Goal: Task Accomplishment & Management: Use online tool/utility

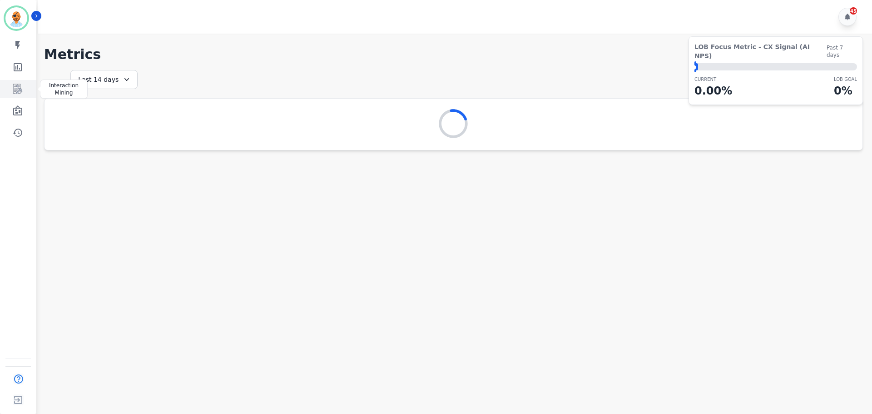
click at [20, 94] on icon "Sidebar" at bounding box center [17, 89] width 11 height 11
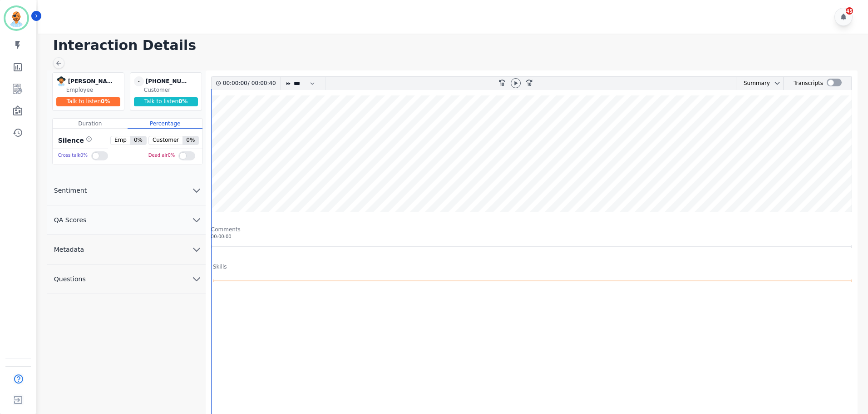
click at [444, 46] on h1 "Interaction Details" at bounding box center [456, 45] width 806 height 16
click at [518, 84] on icon at bounding box center [515, 82] width 7 height 7
click at [504, 124] on wave at bounding box center [532, 153] width 640 height 116
click at [499, 125] on wave at bounding box center [532, 153] width 640 height 116
click at [520, 82] on div at bounding box center [516, 83] width 10 height 10
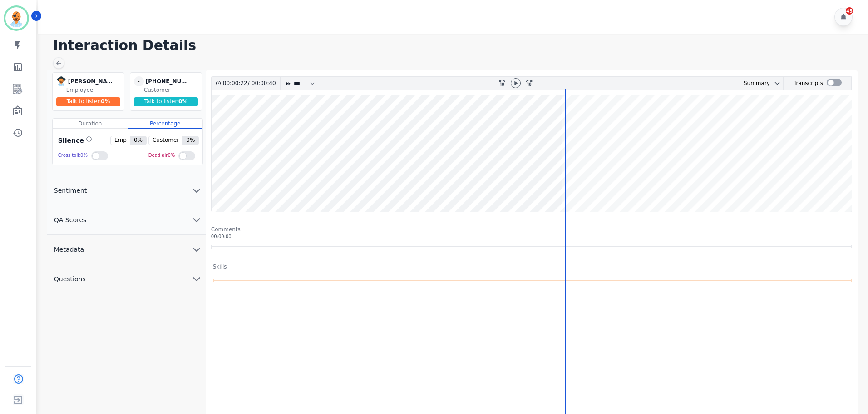
click at [134, 183] on button "Sentiment" at bounding box center [126, 191] width 159 height 30
click at [129, 252] on button "QA Scores" at bounding box center [126, 250] width 159 height 30
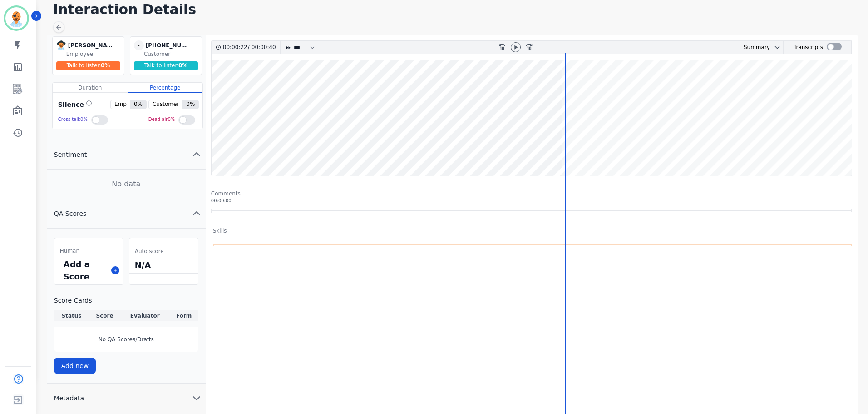
scroll to position [74, 0]
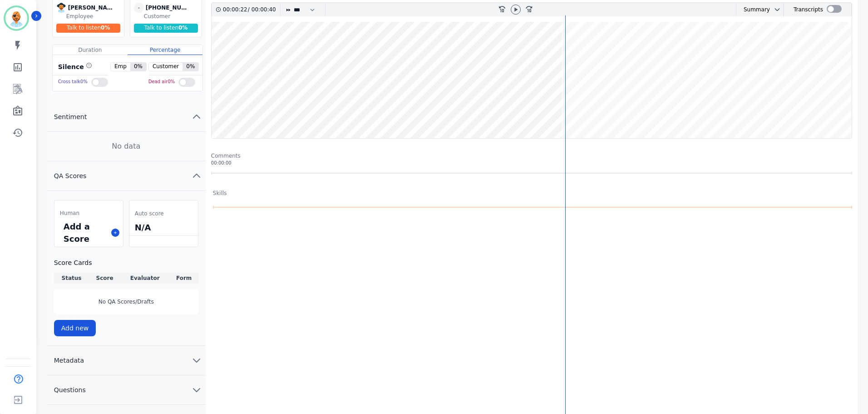
click at [109, 353] on button "Metadata" at bounding box center [126, 361] width 159 height 30
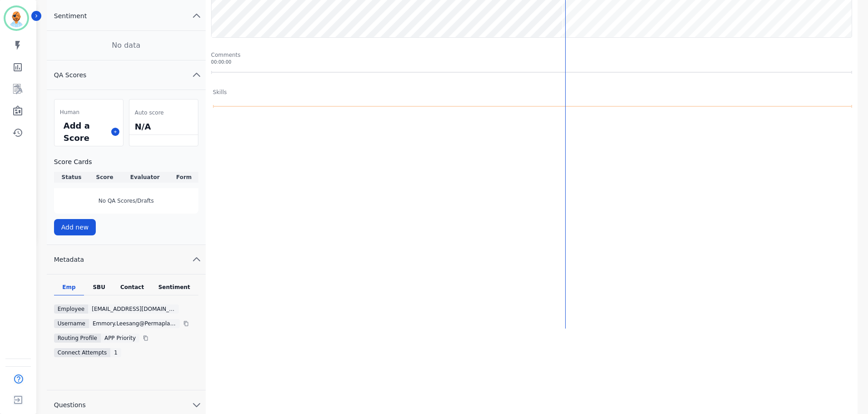
click at [160, 289] on div "Sentiment" at bounding box center [174, 289] width 48 height 12
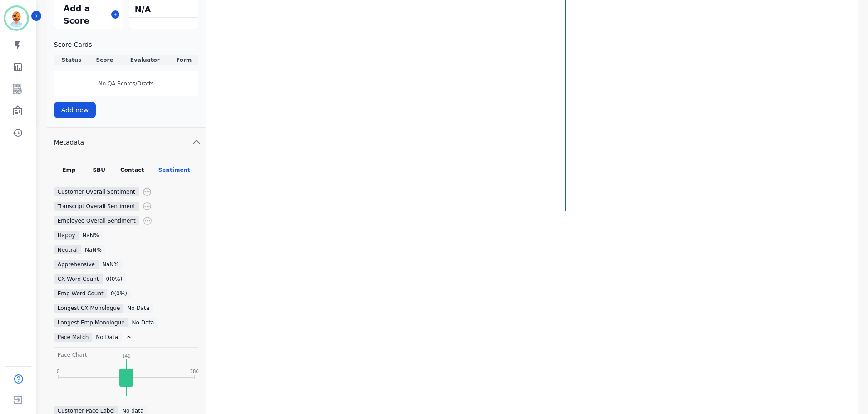
scroll to position [311, 0]
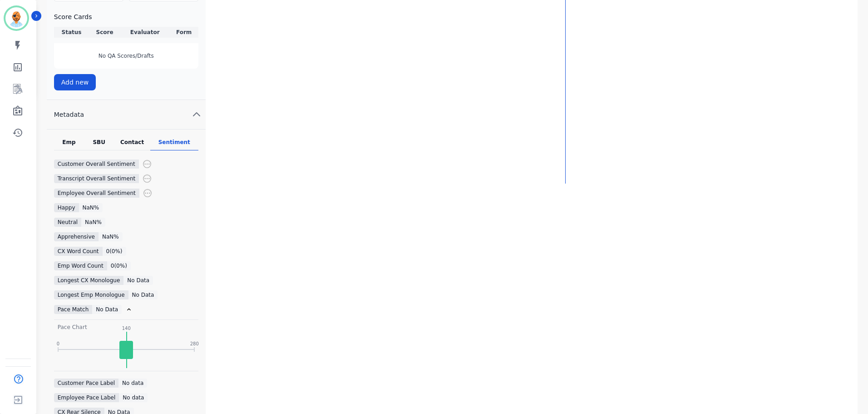
click at [131, 141] on div "Contact" at bounding box center [132, 144] width 36 height 12
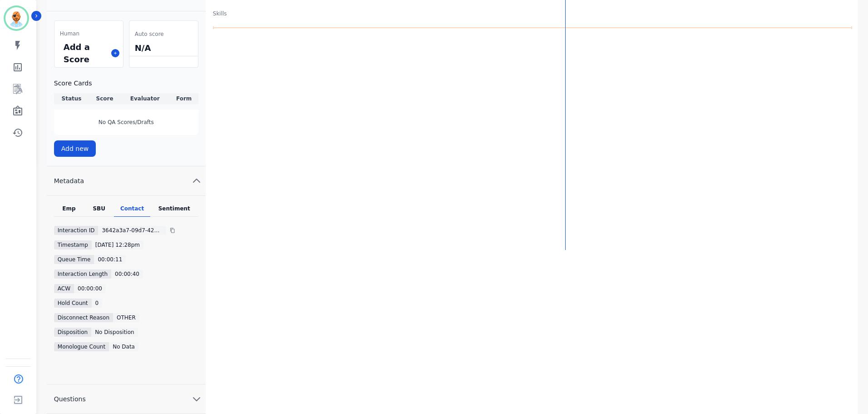
scroll to position [253, 0]
click at [101, 210] on div "SBU" at bounding box center [99, 211] width 30 height 12
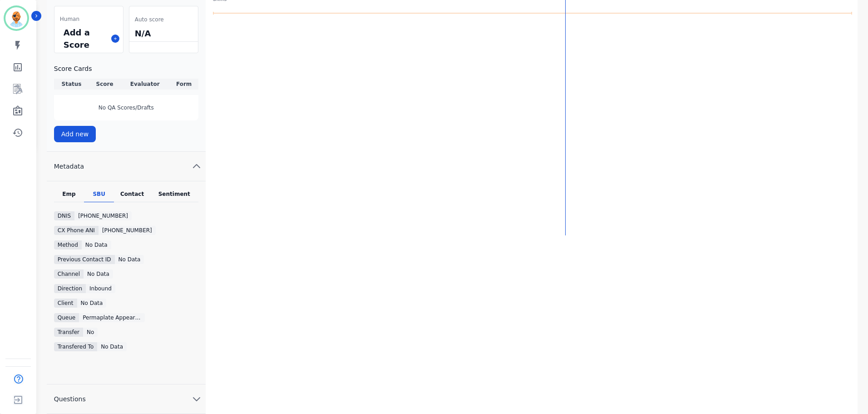
click at [40, 180] on div "Interaction Details emmory.leesang@permaplate.com emmory.leesang@permaplate.com…" at bounding box center [451, 90] width 833 height 648
click at [65, 194] on div "Emp" at bounding box center [69, 196] width 30 height 12
